Goal: Information Seeking & Learning: Learn about a topic

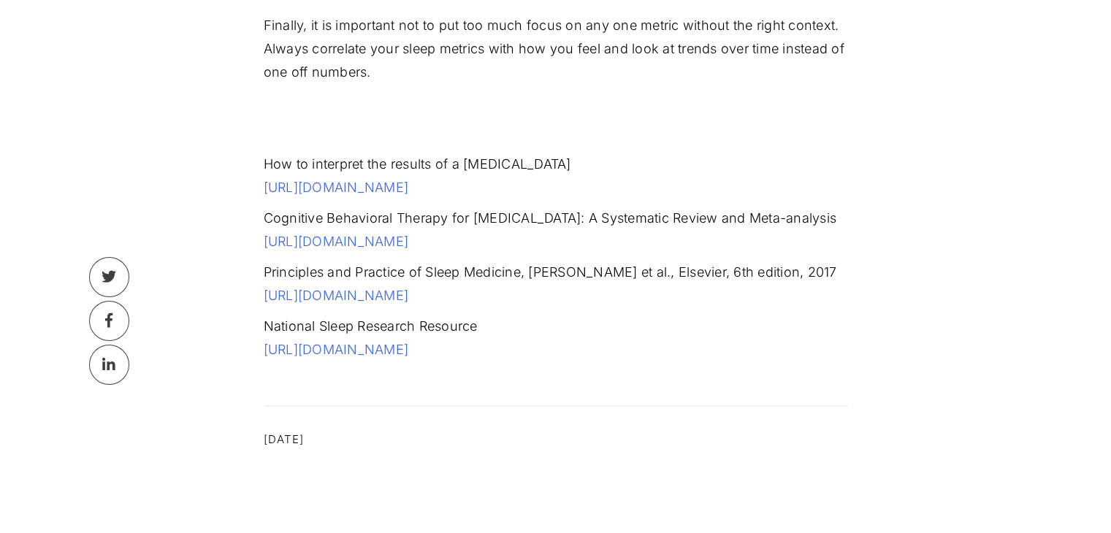
scroll to position [3618, 0]
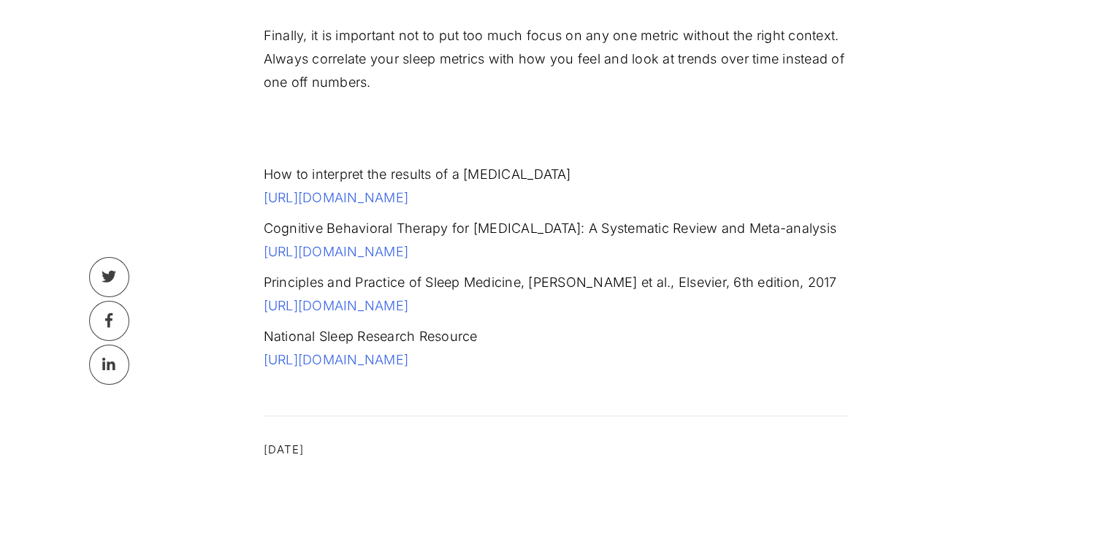
click at [409, 244] on link "[URL][DOMAIN_NAME]" at bounding box center [336, 251] width 145 height 15
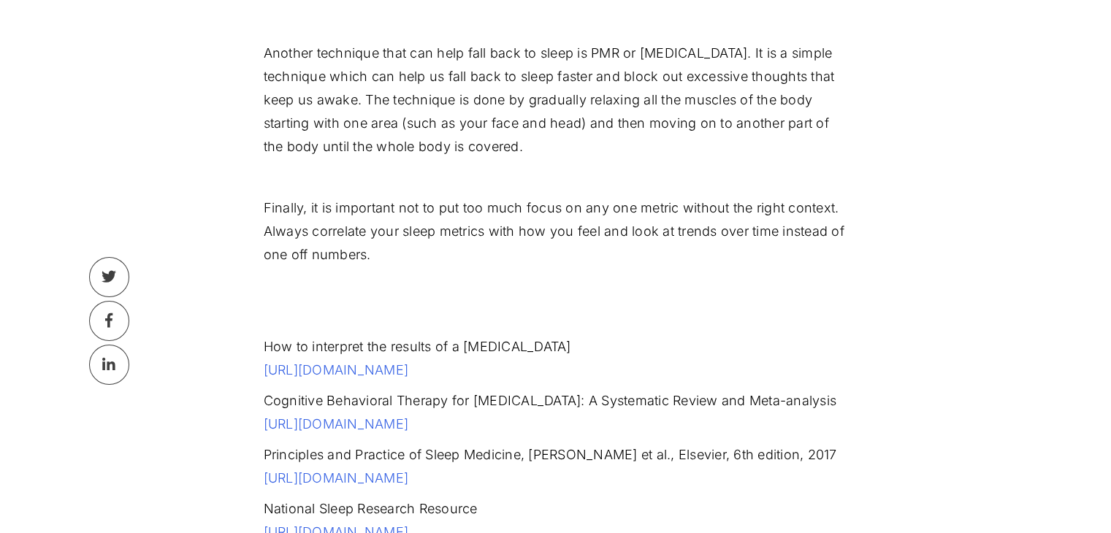
scroll to position [3439, 0]
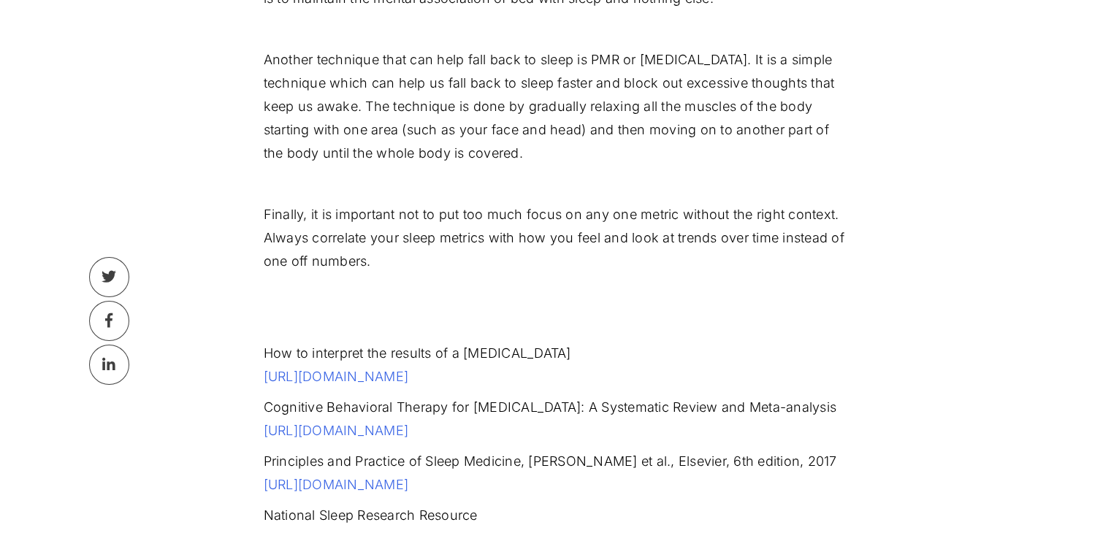
click at [402, 369] on link "[URL][DOMAIN_NAME]" at bounding box center [336, 376] width 145 height 15
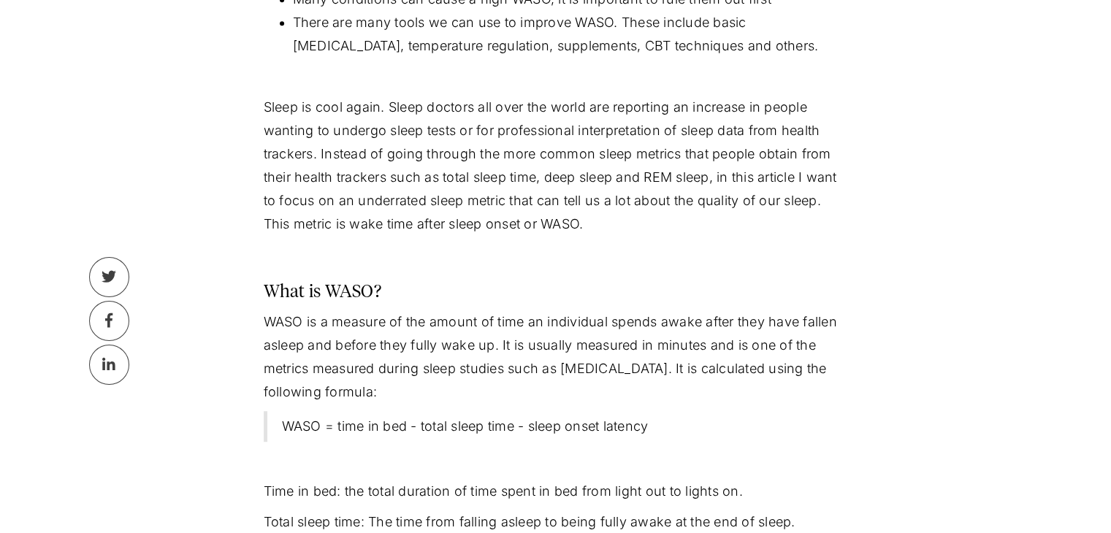
scroll to position [868, 0]
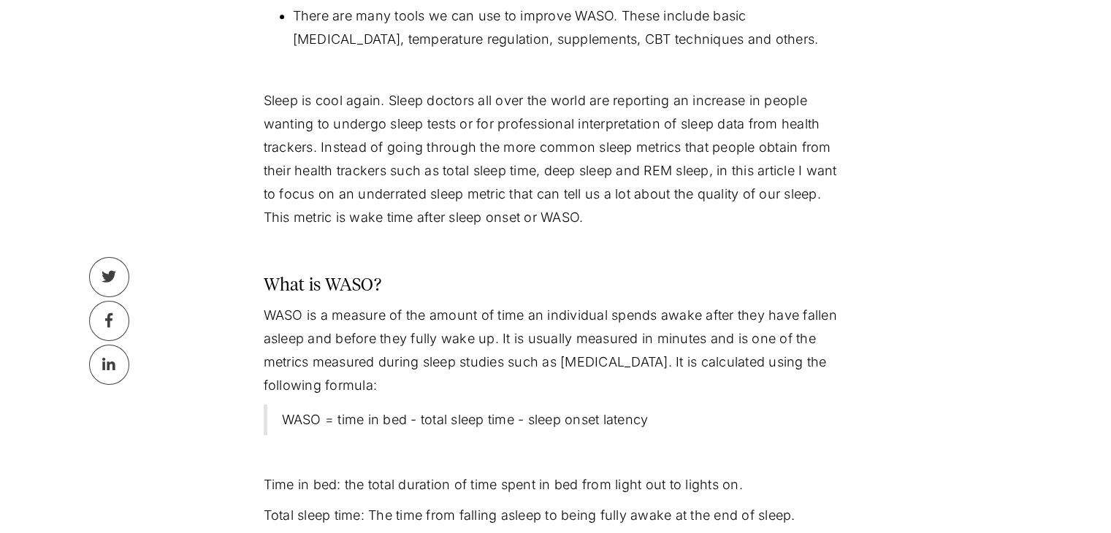
click at [494, 245] on p at bounding box center [556, 248] width 584 height 23
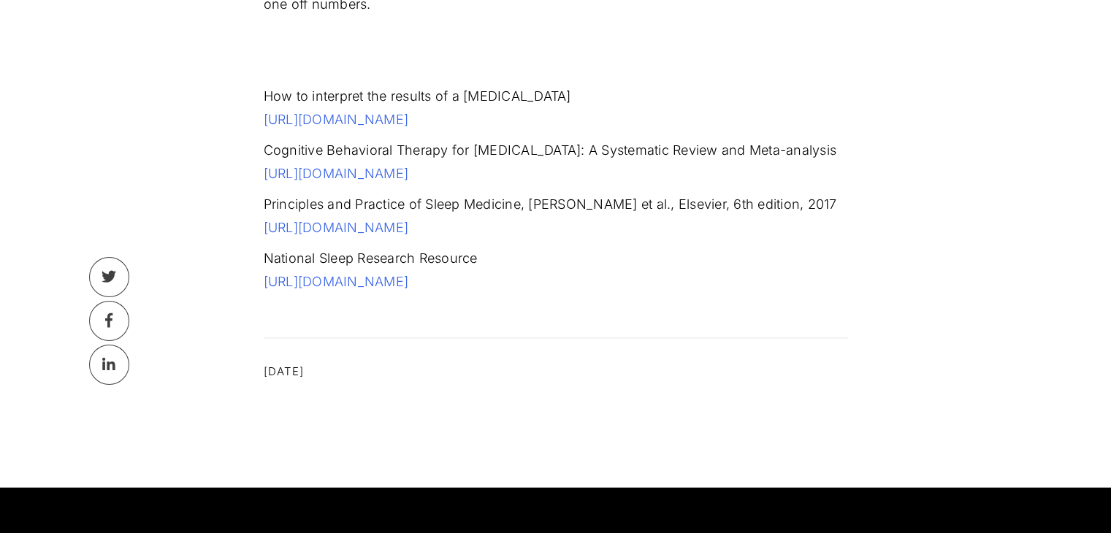
scroll to position [3610, 0]
